Goal: Information Seeking & Learning: Learn about a topic

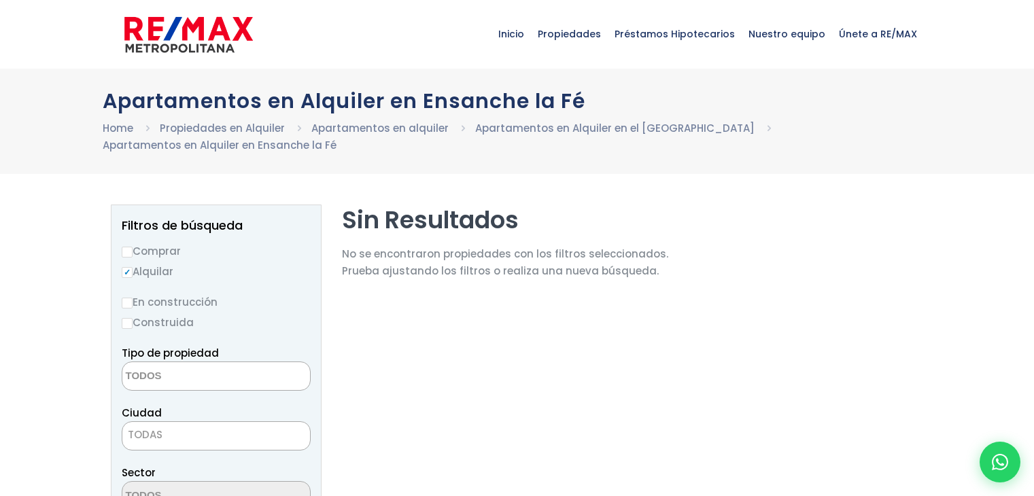
select select
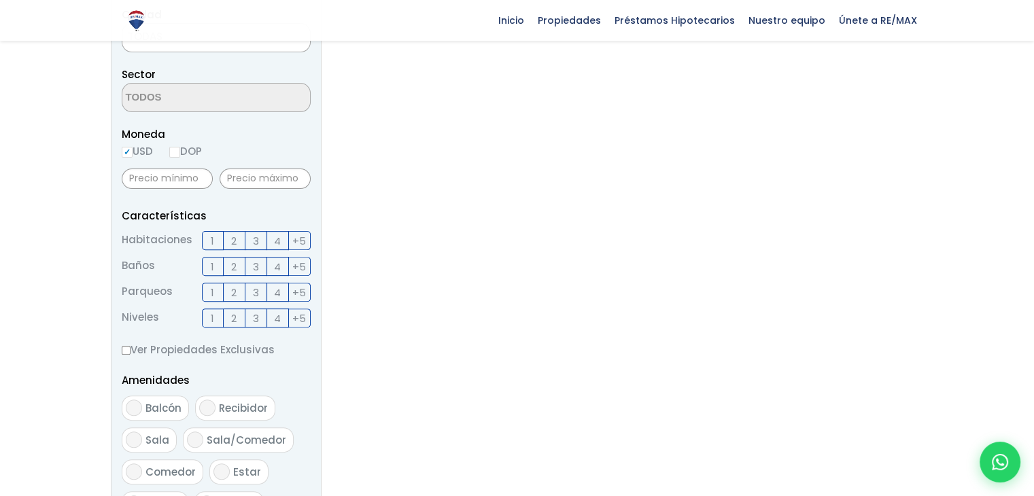
drag, startPoint x: 1043, startPoint y: 44, endPoint x: 1040, endPoint y: 176, distance: 132.0
click at [233, 248] on label "2" at bounding box center [235, 238] width 22 height 19
click at [0, 0] on input "2" at bounding box center [0, 0] width 0 height 0
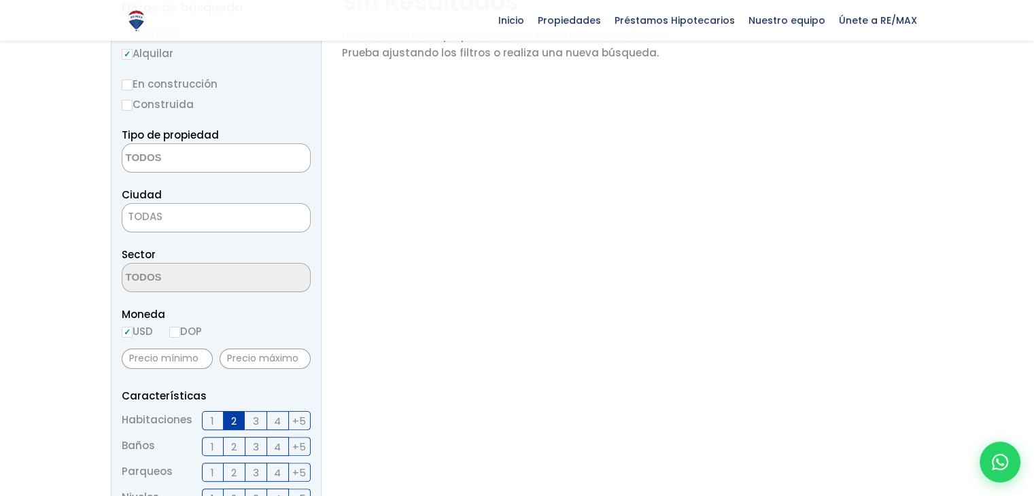
scroll to position [212, 0]
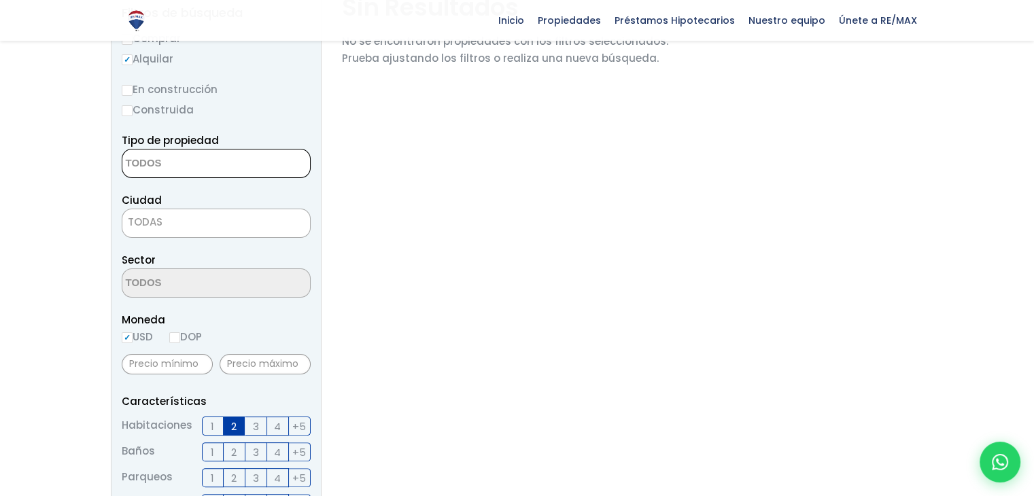
click at [213, 160] on textarea "Search" at bounding box center [188, 164] width 132 height 29
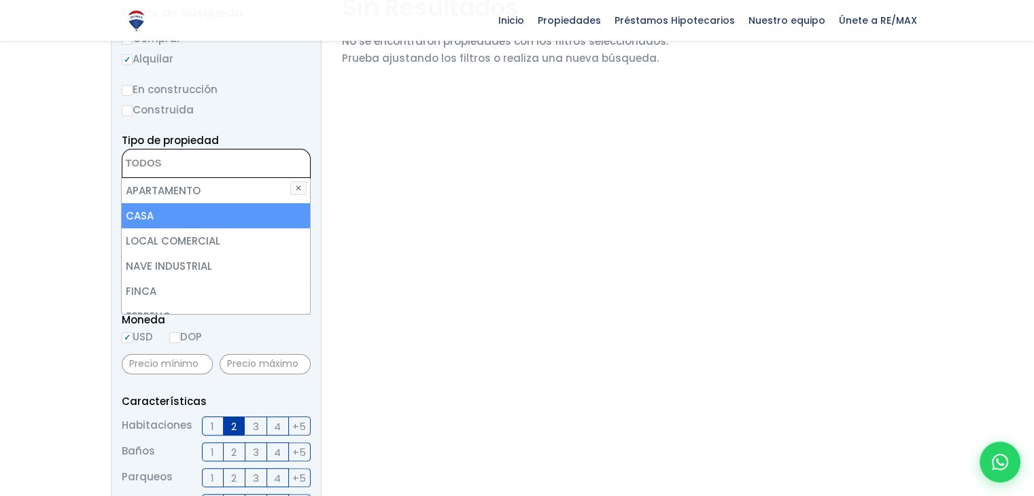
click at [86, 226] on div at bounding box center [517, 468] width 1034 height 973
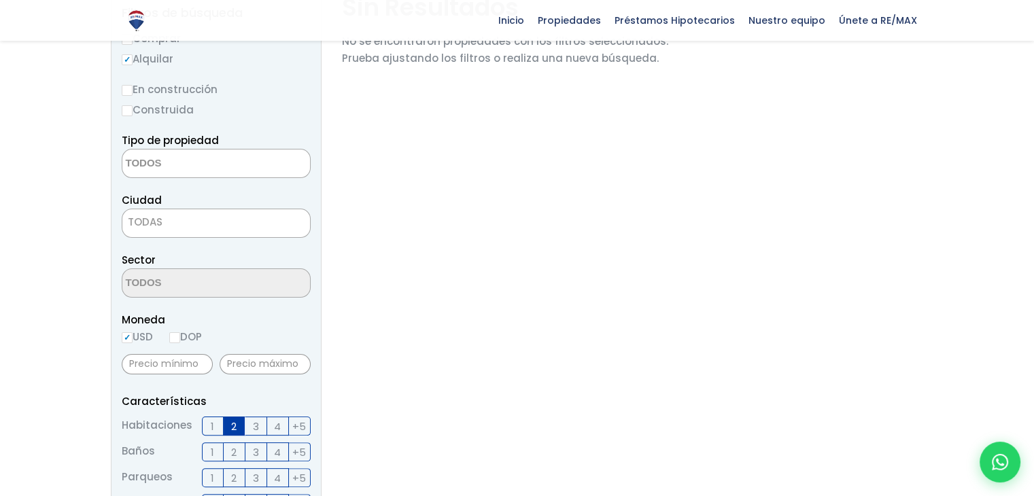
click at [205, 227] on span "TODAS" at bounding box center [216, 222] width 188 height 19
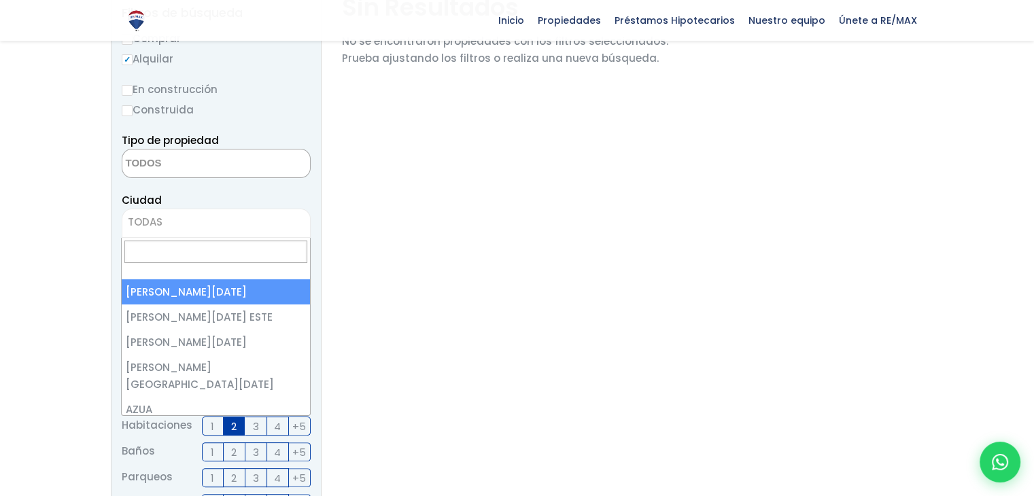
select select "1"
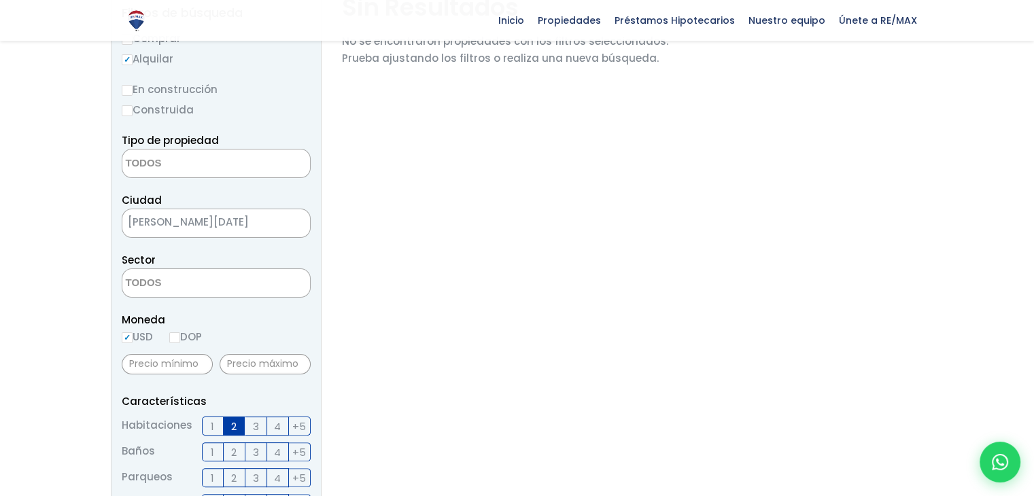
click at [245, 290] on span at bounding box center [216, 283] width 189 height 29
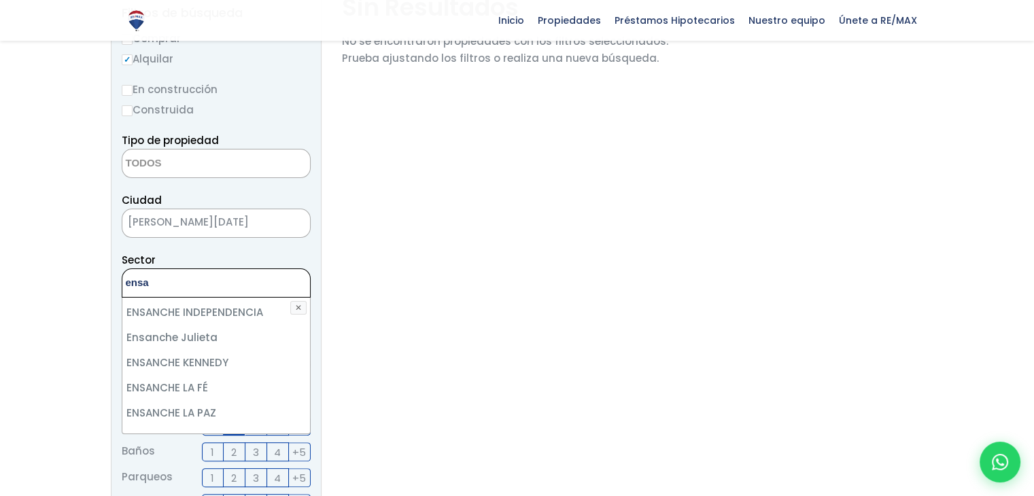
scroll to position [88, 0]
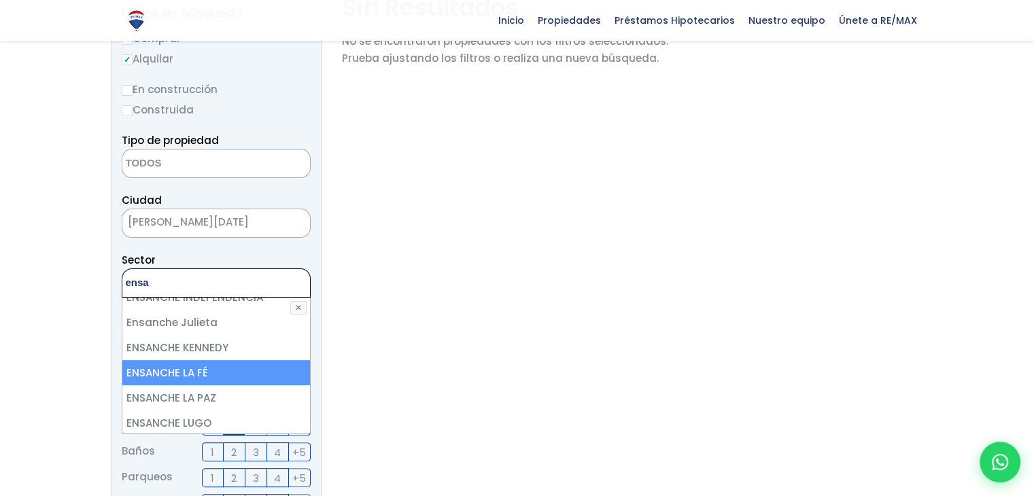
type textarea "ensa"
click at [237, 379] on li "ENSANCHE LA FÉ" at bounding box center [216, 372] width 188 height 25
select select "185"
click at [264, 367] on li "ENSANCHE LA FÉ" at bounding box center [216, 372] width 188 height 25
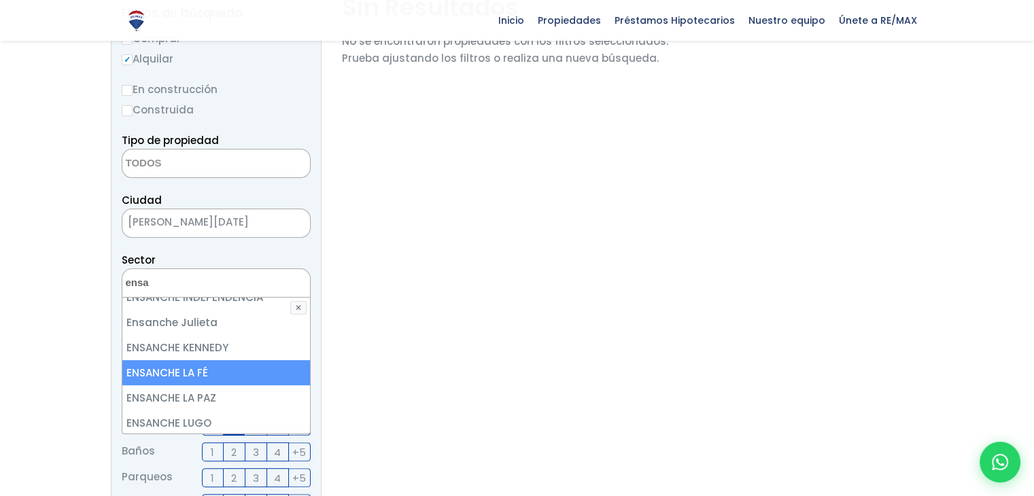
click at [264, 367] on li "ENSANCHE LA FÉ" at bounding box center [216, 372] width 188 height 25
select select "185"
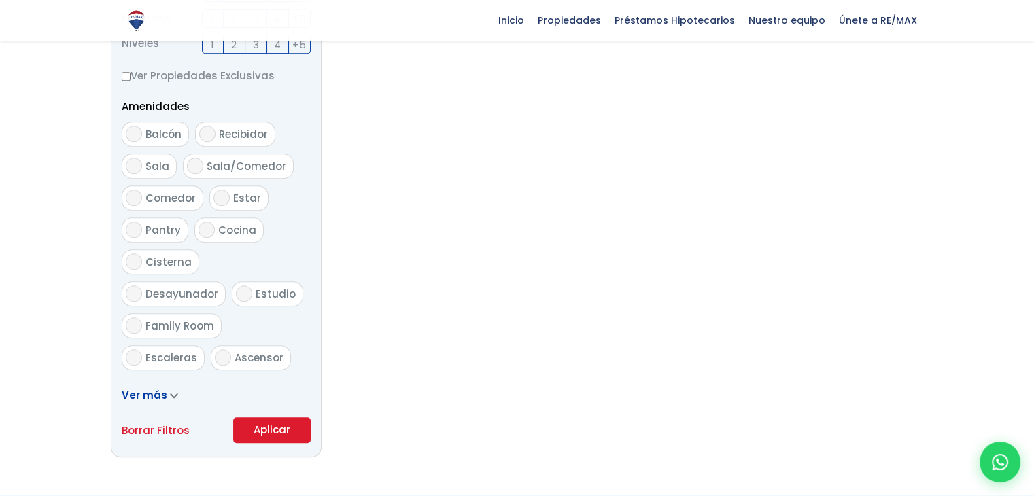
scroll to position [685, 0]
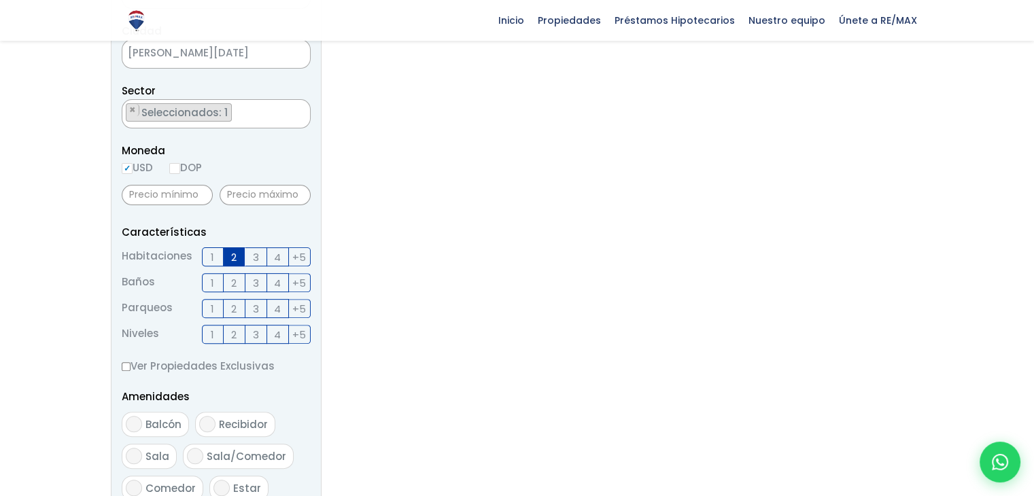
scroll to position [371, 0]
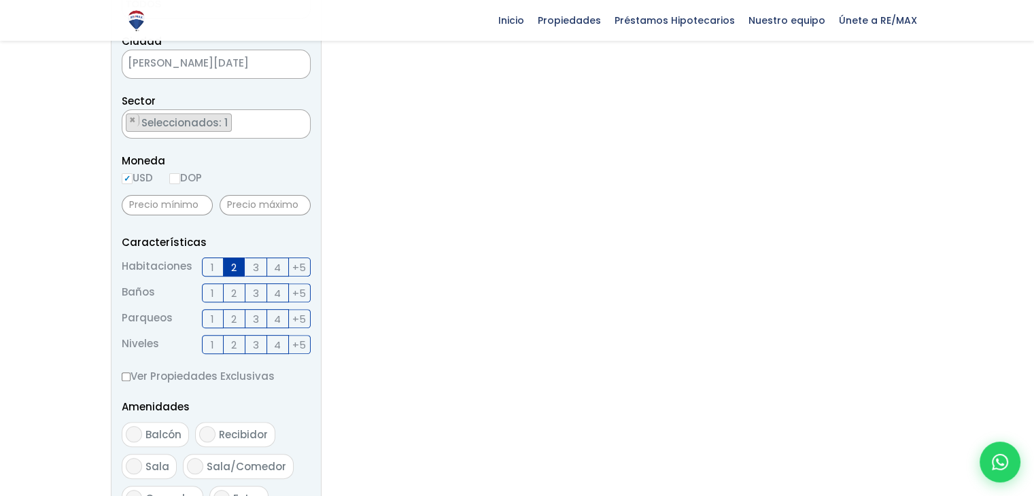
click at [180, 177] on input "DOP" at bounding box center [174, 178] width 11 height 11
radio input "true"
click at [190, 205] on input "text" at bounding box center [167, 205] width 91 height 20
click at [264, 205] on input "text" at bounding box center [265, 205] width 91 height 20
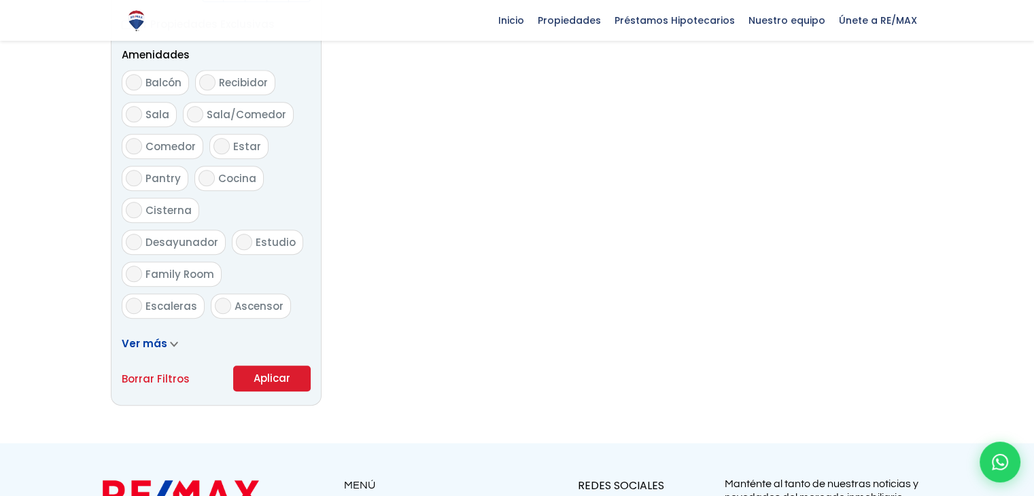
scroll to position [736, 0]
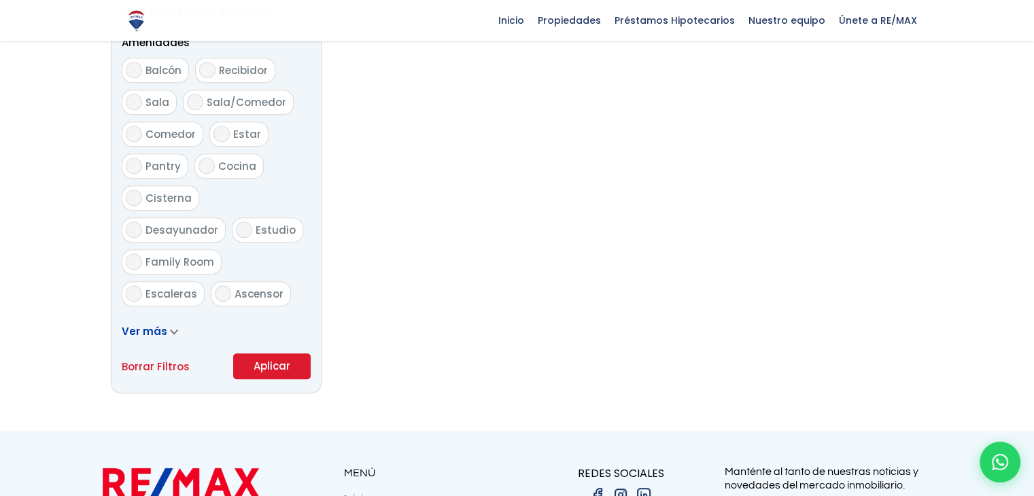
type input "15,000"
click at [280, 368] on button "Aplicar" at bounding box center [272, 367] width 78 height 26
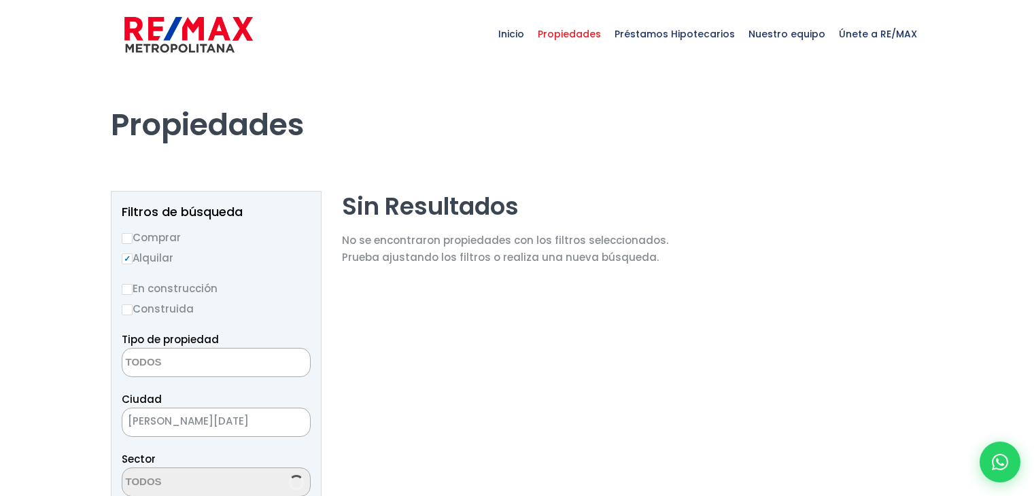
select select
select select "185"
